Goal: Task Accomplishment & Management: Use online tool/utility

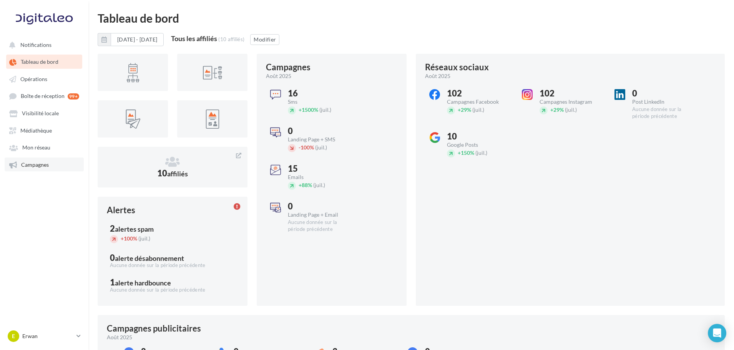
click at [21, 166] on span "Campagnes" at bounding box center [35, 164] width 28 height 7
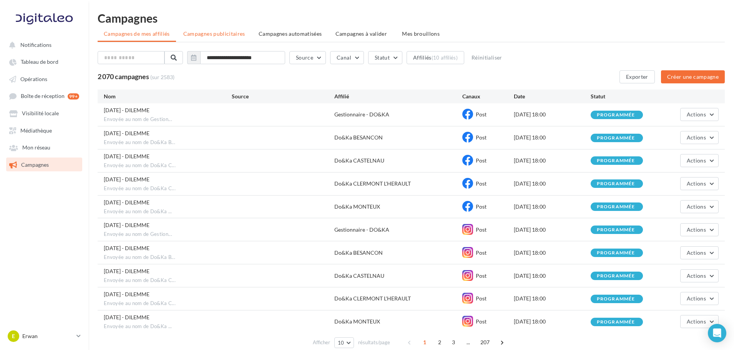
click at [229, 36] on span "Campagnes publicitaires" at bounding box center [214, 33] width 62 height 7
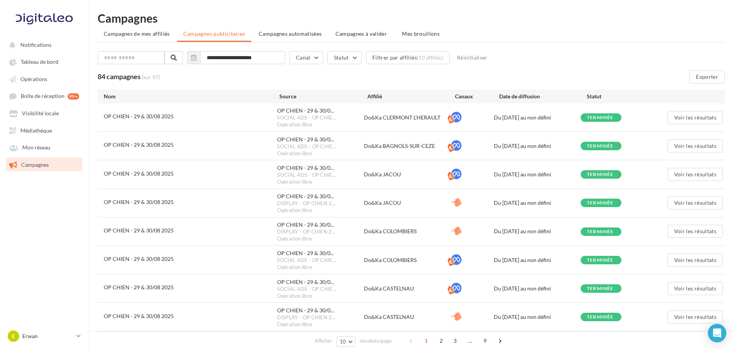
click at [614, 34] on ul "Campagnes de mes affiliés Campagnes publicitaires Campagnes automatisées Campag…" at bounding box center [411, 34] width 627 height 15
click at [150, 37] on li "Campagnes de mes affiliés" at bounding box center [137, 34] width 78 height 14
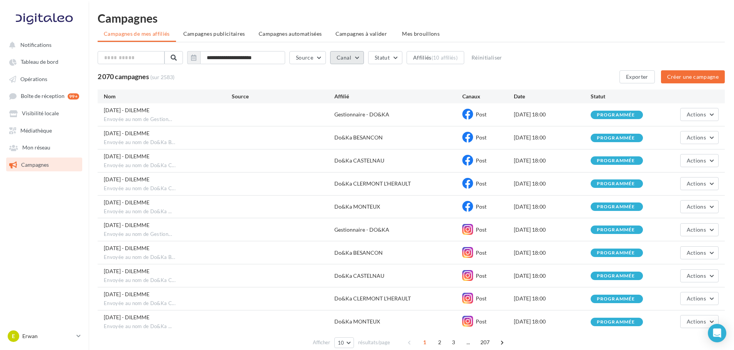
click at [359, 58] on button "Canal" at bounding box center [347, 57] width 34 height 13
click at [359, 84] on icon at bounding box center [353, 84] width 12 height 12
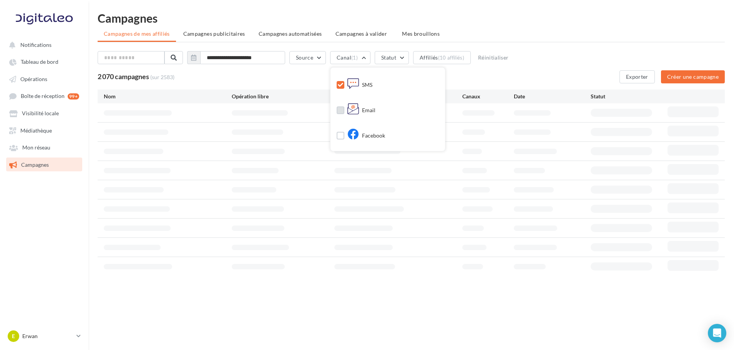
click at [344, 111] on label at bounding box center [340, 110] width 8 height 8
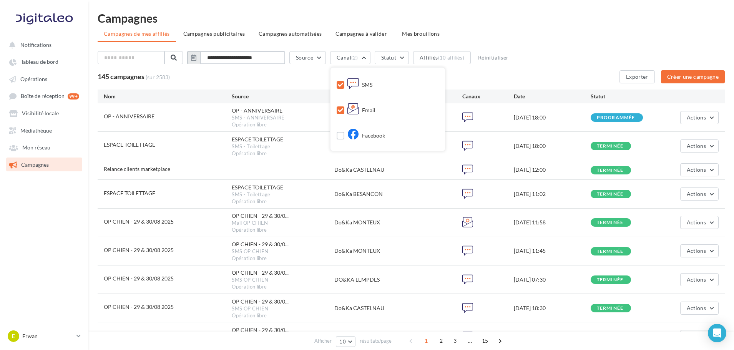
click at [245, 57] on input "**********" at bounding box center [242, 57] width 85 height 13
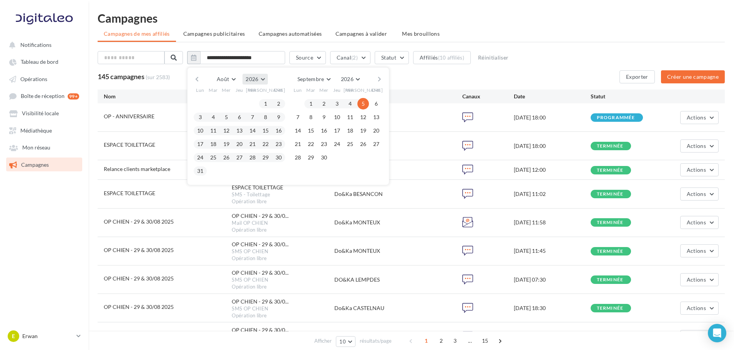
click at [263, 83] on button "2026" at bounding box center [254, 79] width 25 height 11
click at [232, 98] on span "2025" at bounding box center [226, 97] width 12 height 7
click at [255, 104] on button "1" at bounding box center [253, 104] width 12 height 12
click at [281, 157] on button "31" at bounding box center [279, 158] width 12 height 12
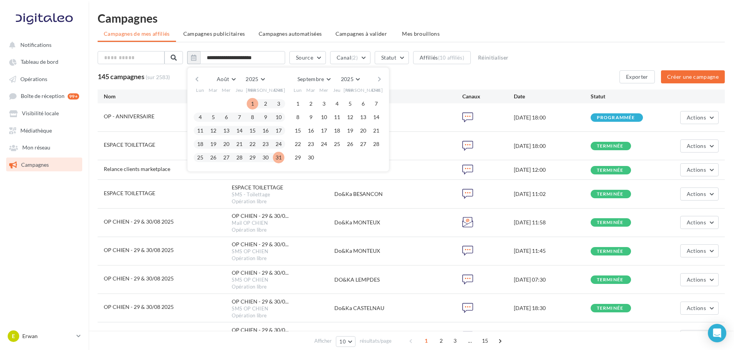
type input "**********"
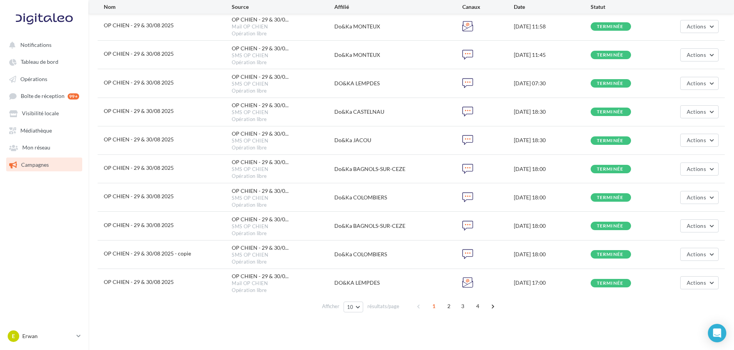
scroll to position [0, 0]
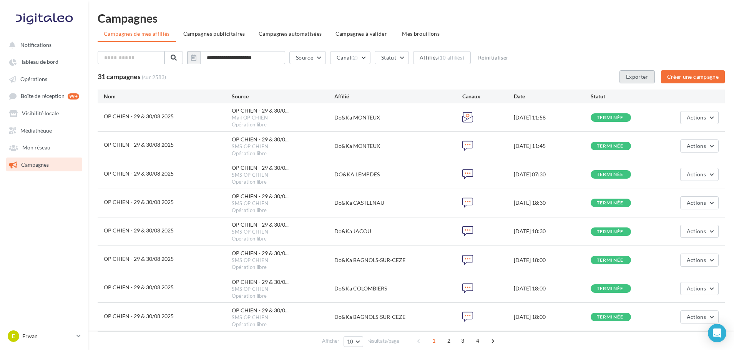
click at [627, 77] on button "Exporter" at bounding box center [636, 76] width 35 height 13
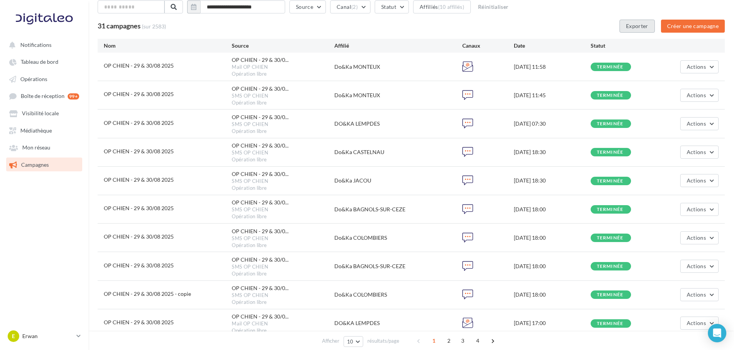
scroll to position [95, 0]
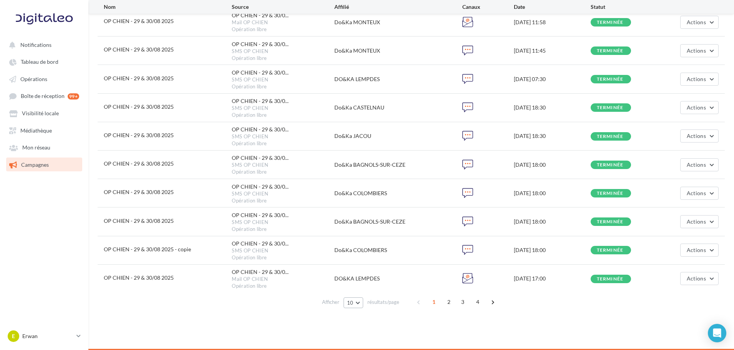
click at [354, 301] on button "10" at bounding box center [353, 302] width 20 height 11
click at [359, 292] on button "100" at bounding box center [370, 288] width 54 height 13
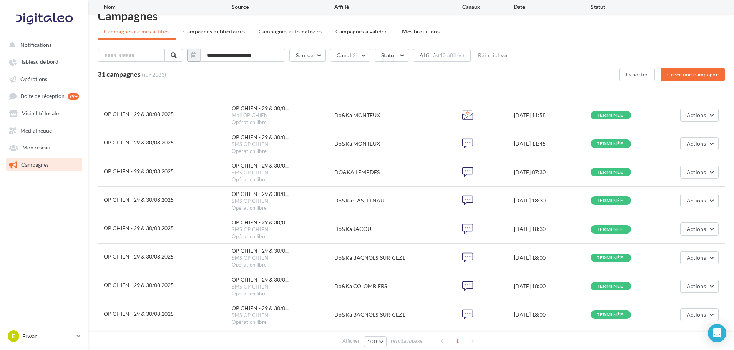
scroll to position [0, 0]
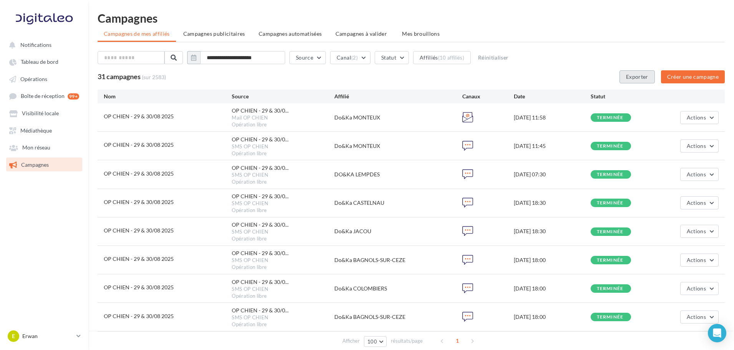
click at [631, 82] on button "Exporter" at bounding box center [636, 76] width 35 height 13
